Goal: Transaction & Acquisition: Obtain resource

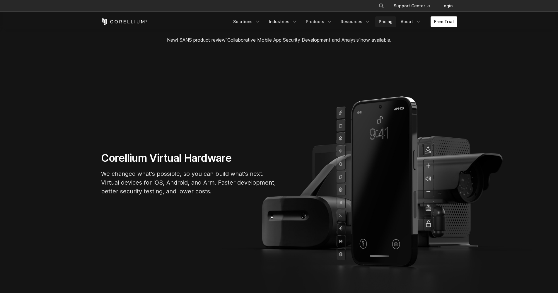
click at [386, 21] on link "Pricing" at bounding box center [385, 21] width 21 height 11
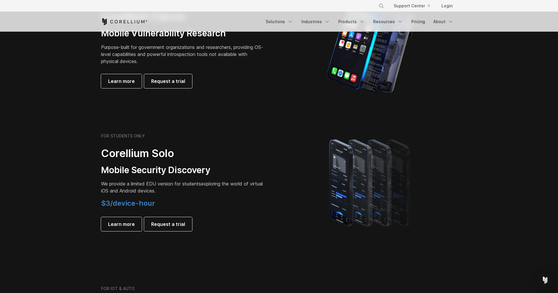
scroll to position [320, 0]
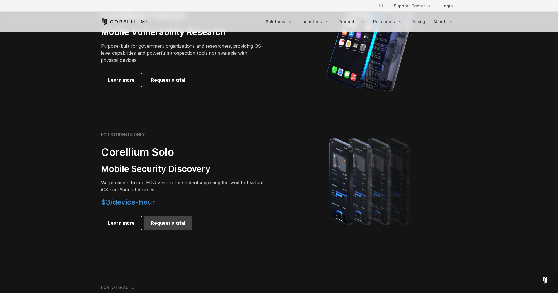
click at [175, 218] on link "Request a trial" at bounding box center [168, 223] width 48 height 14
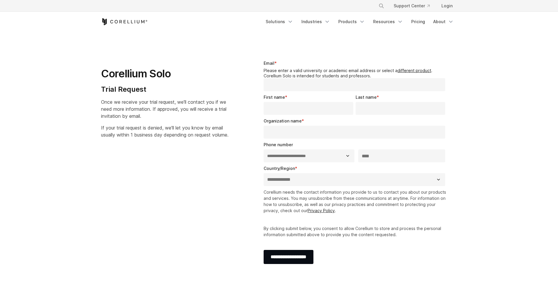
select select "**"
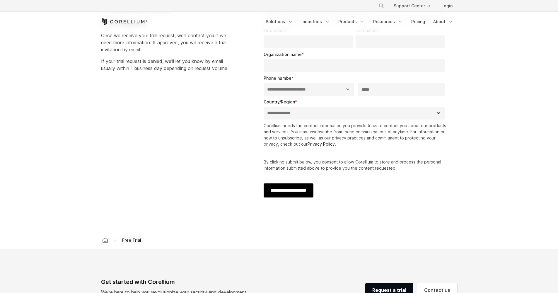
scroll to position [15, 0]
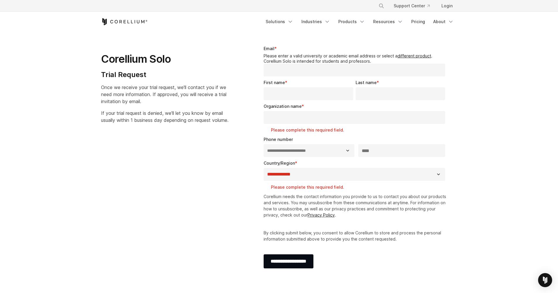
click at [217, 124] on p "If your trial request is denied, we'll let you know by email usually within 1 b…" at bounding box center [164, 117] width 127 height 14
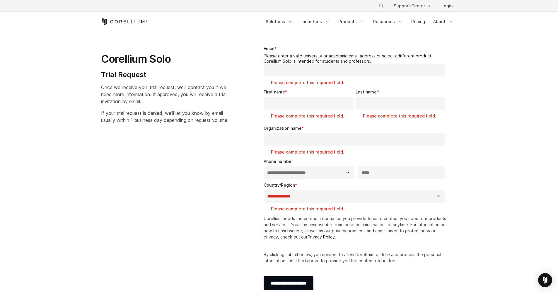
click at [237, 96] on div "Corellium Solo Trial Request Once we receive your trial request, we'll contact …" at bounding box center [171, 82] width 141 height 83
